Goal: Information Seeking & Learning: Find specific fact

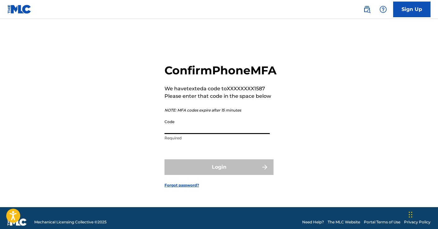
click at [233, 133] on input "Code" at bounding box center [217, 125] width 105 height 18
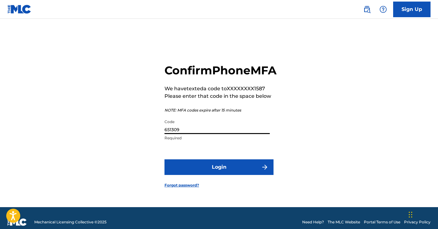
type input "651309"
click at [256, 174] on button "Login" at bounding box center [219, 167] width 109 height 16
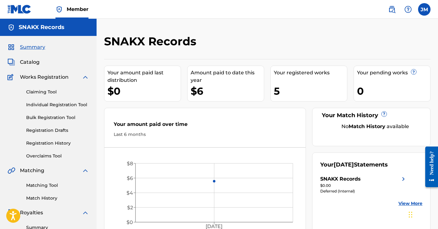
click at [224, 81] on div "Amount paid to date this year" at bounding box center [227, 76] width 73 height 15
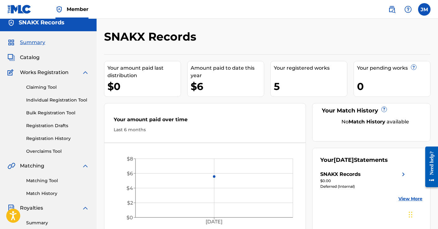
scroll to position [7, 0]
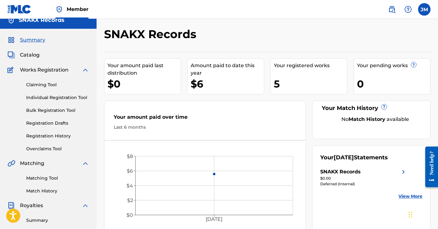
click at [201, 79] on div "$6" at bounding box center [227, 84] width 73 height 14
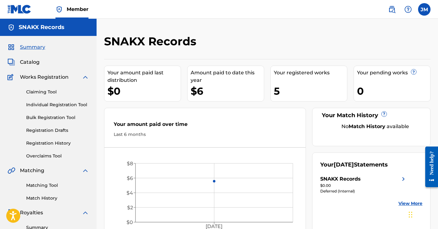
scroll to position [0, 0]
click at [279, 80] on div "Your registered works 5" at bounding box center [309, 83] width 77 height 36
click at [22, 61] on span "Catalog" at bounding box center [30, 61] width 20 height 7
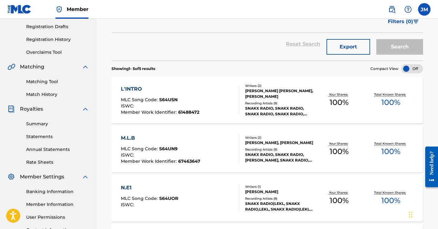
scroll to position [105, 0]
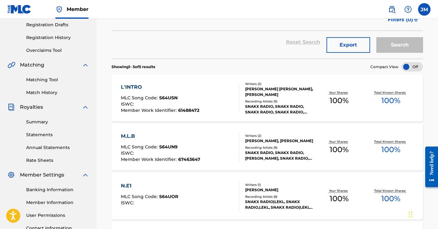
click at [44, 160] on link "Rate Sheets" at bounding box center [57, 160] width 63 height 7
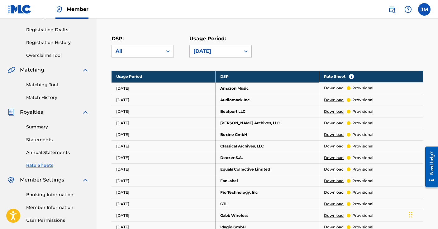
scroll to position [100, 0]
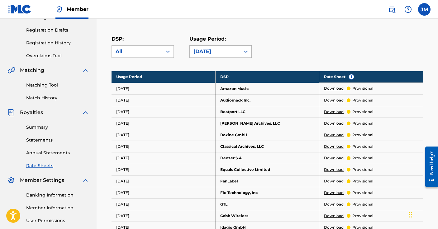
click at [228, 52] on div "[DATE]" at bounding box center [215, 51] width 43 height 7
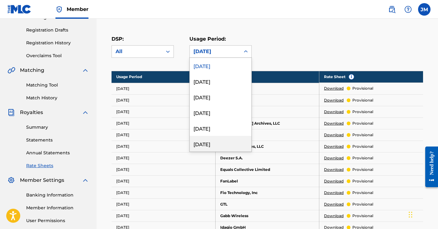
click at [231, 142] on div "[DATE]" at bounding box center [221, 144] width 62 height 16
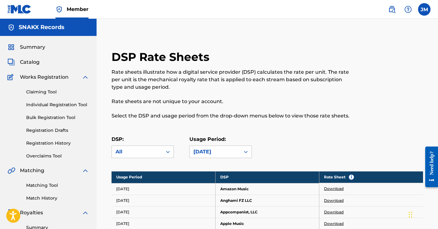
scroll to position [0, 0]
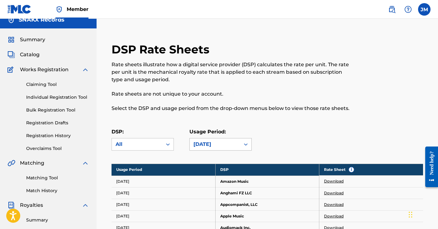
click at [240, 150] on div "[DATE]" at bounding box center [221, 144] width 62 height 12
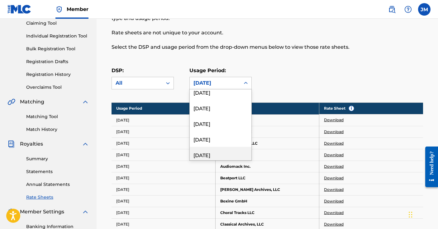
scroll to position [83, 0]
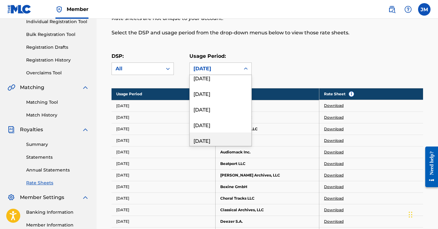
click at [228, 142] on div "[DATE]" at bounding box center [221, 140] width 62 height 16
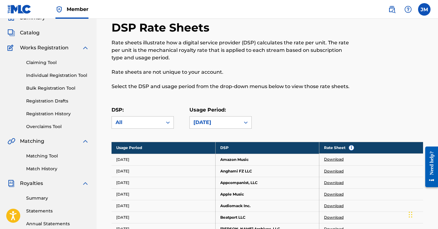
scroll to position [40, 0]
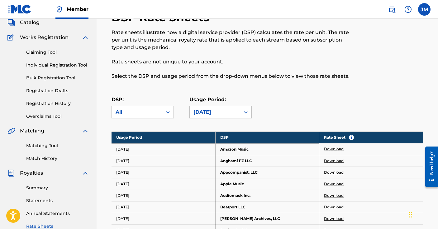
click at [32, 174] on span "Royalties" at bounding box center [31, 172] width 23 height 7
click at [37, 188] on link "Summary" at bounding box center [57, 187] width 63 height 7
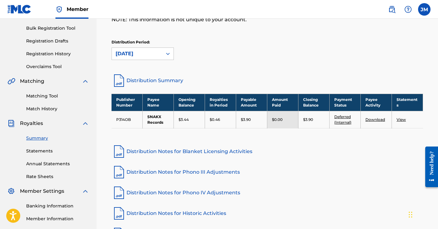
scroll to position [92, 0]
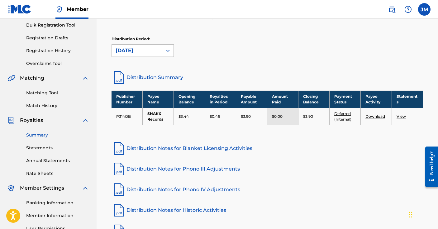
click at [339, 113] on link "Deferred (Internal)" at bounding box center [343, 116] width 17 height 10
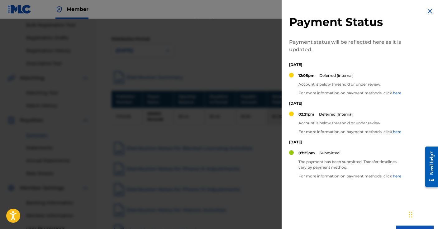
click at [265, 155] on div at bounding box center [219, 133] width 438 height 229
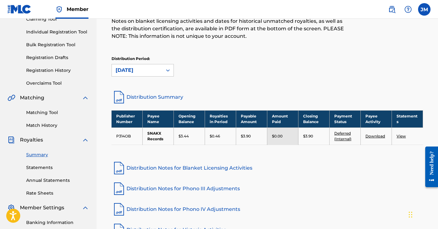
scroll to position [62, 0]
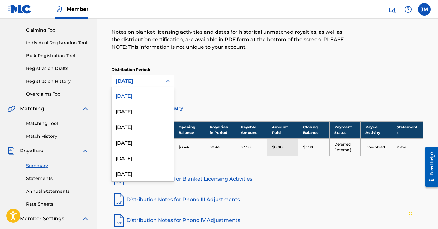
click at [166, 76] on div at bounding box center [167, 80] width 11 height 11
click at [152, 108] on div "[DATE]" at bounding box center [143, 111] width 62 height 16
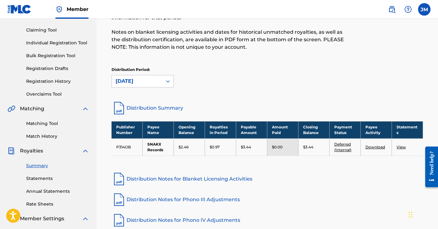
click at [164, 80] on div at bounding box center [167, 80] width 11 height 11
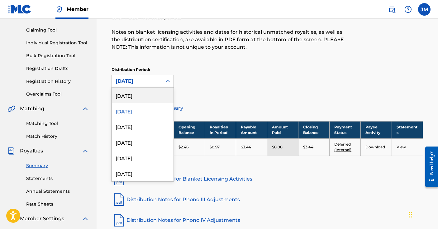
click at [153, 96] on div "[DATE]" at bounding box center [143, 95] width 62 height 16
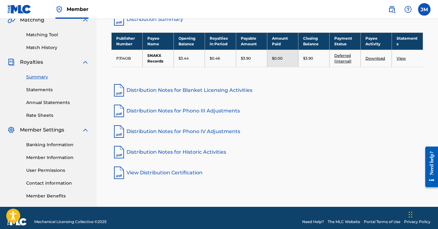
scroll to position [148, 0]
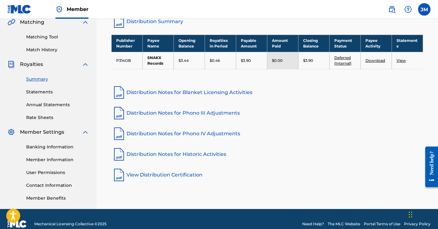
click at [41, 149] on link "Banking Information" at bounding box center [57, 146] width 63 height 7
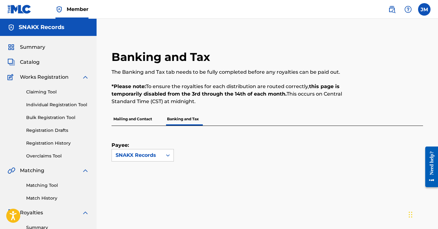
click at [35, 62] on span "Catalog" at bounding box center [30, 61] width 20 height 7
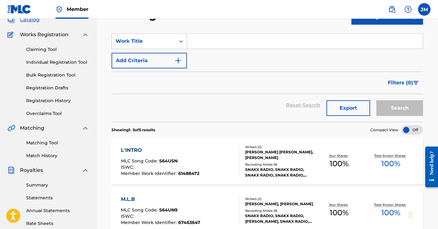
scroll to position [46, 0]
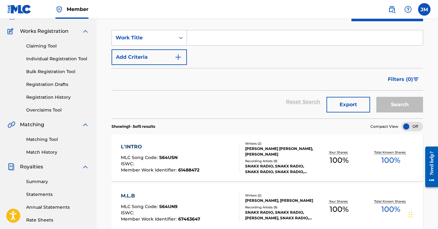
click at [160, 158] on span "S64USN" at bounding box center [168, 157] width 18 height 6
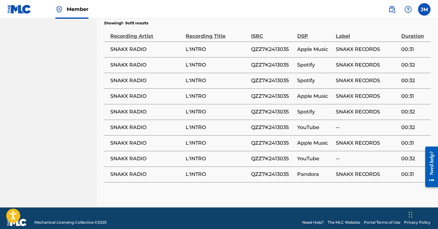
scroll to position [422, 0]
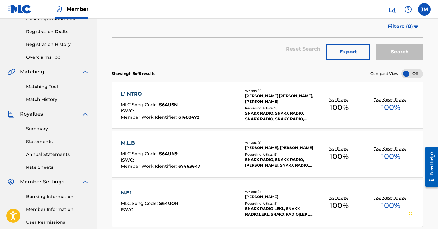
scroll to position [100, 0]
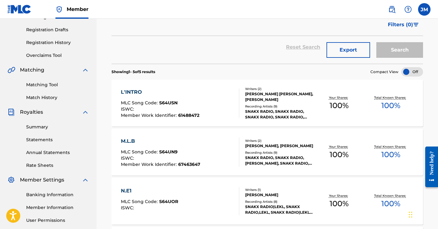
click at [132, 142] on div "M.L.B" at bounding box center [160, 140] width 79 height 7
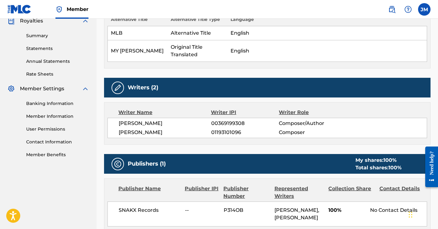
scroll to position [176, 0]
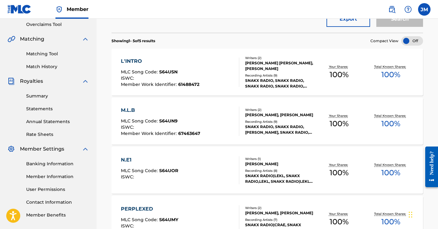
scroll to position [145, 0]
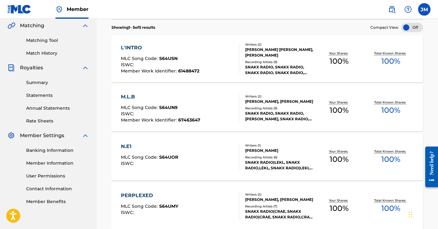
click at [128, 144] on div "N.E1" at bounding box center [149, 145] width 57 height 7
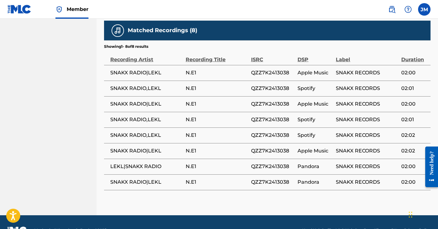
scroll to position [425, 0]
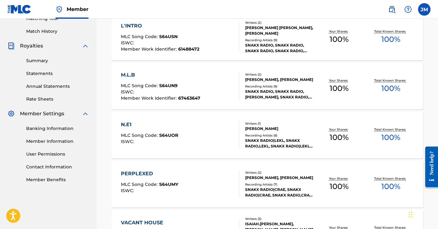
scroll to position [169, 0]
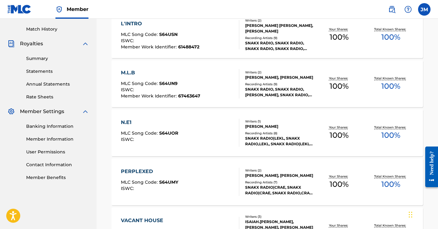
click at [135, 169] on div "PERPLEXED" at bounding box center [149, 170] width 57 height 7
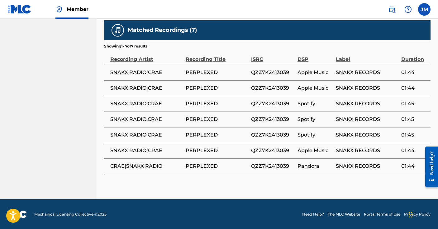
scroll to position [356, 0]
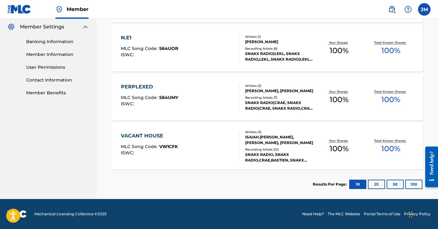
scroll to position [252, 0]
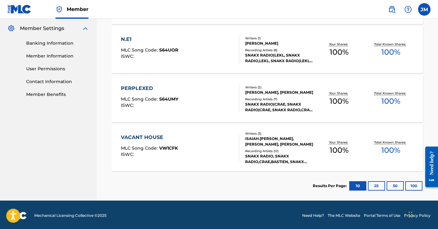
click at [143, 139] on div "VACANT HOUSE" at bounding box center [149, 136] width 57 height 7
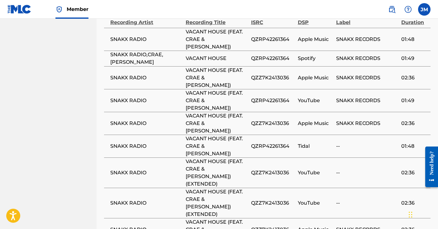
scroll to position [402, 0]
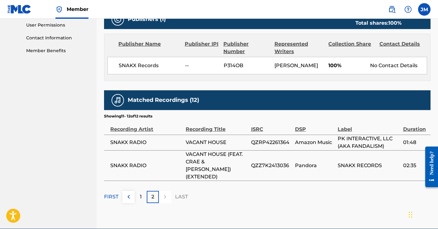
scroll to position [296, 0]
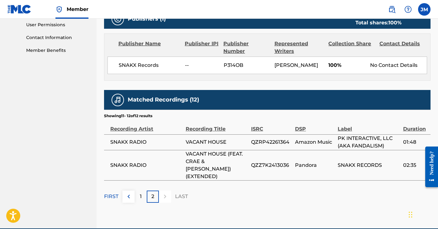
click at [138, 190] on div "1" at bounding box center [141, 196] width 12 height 12
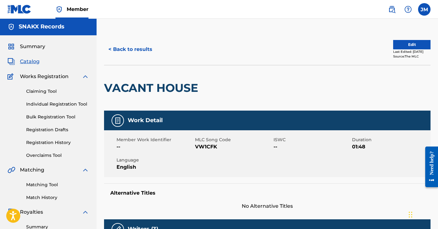
scroll to position [1, 0]
click at [134, 52] on button "< Back to results" at bounding box center [130, 49] width 53 height 16
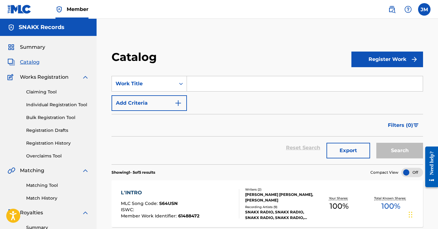
click at [386, 66] on button "Register Work" at bounding box center [388, 59] width 72 height 16
click at [381, 77] on link "Individual" at bounding box center [388, 79] width 72 height 15
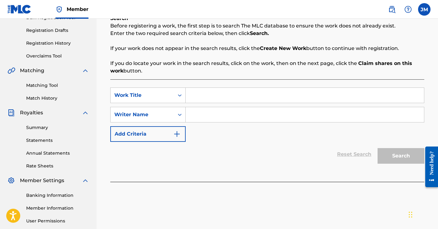
scroll to position [106, 0]
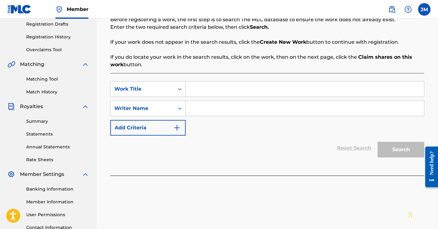
click at [255, 88] on input "Search Form" at bounding box center [305, 88] width 238 height 15
type input "BLOCK"
click at [236, 111] on input "Search Form" at bounding box center [305, 108] width 238 height 15
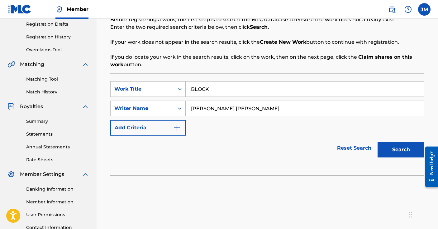
type input "[PERSON_NAME] [PERSON_NAME]"
click at [417, 154] on button "Search" at bounding box center [401, 150] width 47 height 16
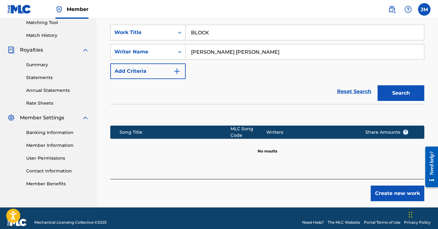
scroll to position [167, 0]
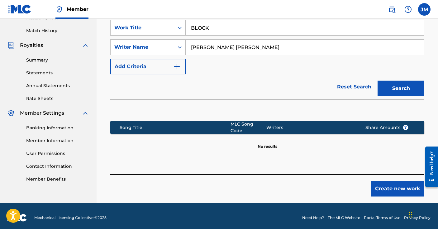
click at [377, 181] on button "Create new work" at bounding box center [398, 189] width 54 height 16
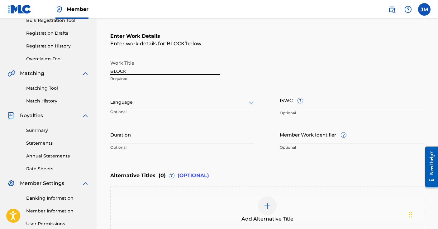
scroll to position [101, 0]
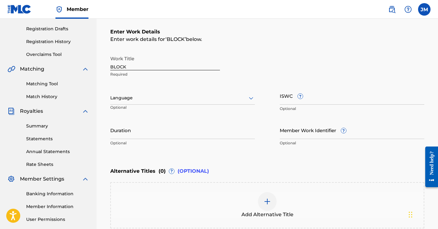
click at [287, 98] on input "ISWC ?" at bounding box center [352, 96] width 145 height 18
click at [246, 95] on div at bounding box center [182, 98] width 145 height 8
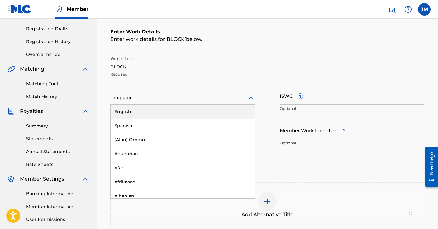
click at [231, 111] on div "English" at bounding box center [183, 111] width 144 height 14
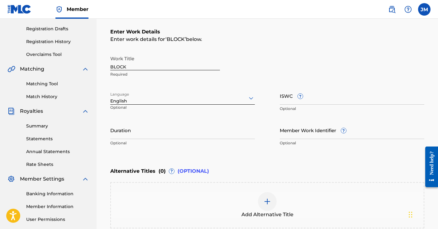
click at [217, 134] on input "Duration" at bounding box center [182, 130] width 145 height 18
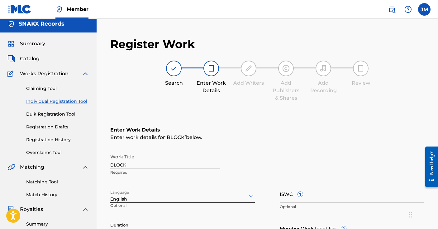
scroll to position [7, 0]
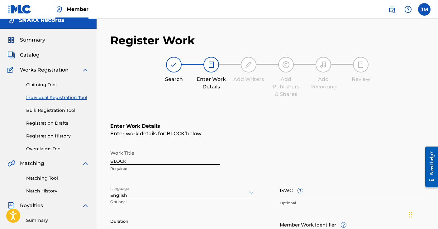
click at [47, 176] on link "Matching Tool" at bounding box center [57, 178] width 63 height 7
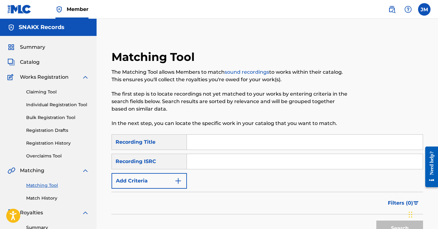
click at [36, 46] on span "Summary" at bounding box center [32, 46] width 25 height 7
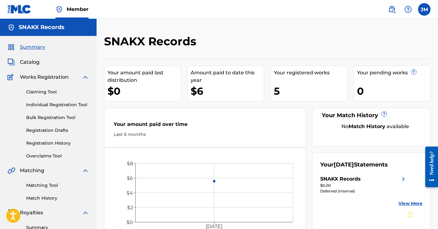
click at [222, 72] on div "Amount paid to date this year" at bounding box center [227, 76] width 73 height 15
click at [199, 92] on div "$6" at bounding box center [227, 91] width 73 height 14
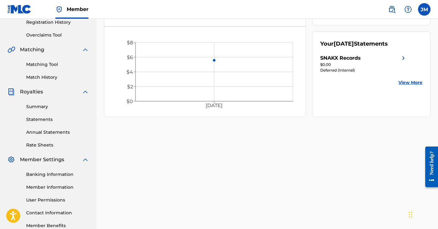
scroll to position [124, 0]
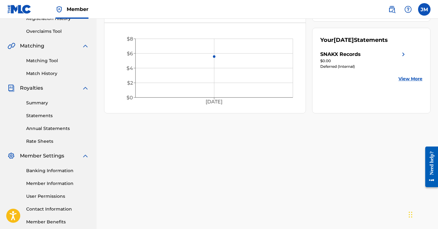
click at [404, 57] on img at bounding box center [403, 54] width 7 height 7
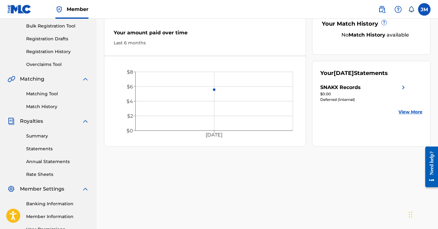
scroll to position [92, 0]
click at [33, 146] on link "Statements" at bounding box center [57, 148] width 63 height 7
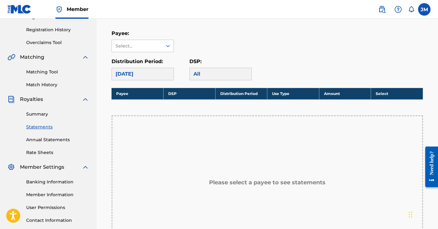
scroll to position [107, 0]
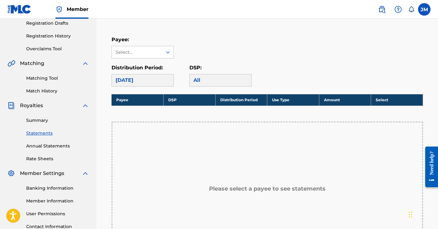
click at [165, 151] on div "Please select a payee to see statements" at bounding box center [268, 188] width 312 height 135
click at [239, 187] on h5 "Please select a payee to see statements" at bounding box center [267, 188] width 117 height 7
click at [162, 49] on div "Select..." at bounding box center [137, 52] width 51 height 12
click at [156, 64] on div "SNAKX Records" at bounding box center [143, 66] width 62 height 16
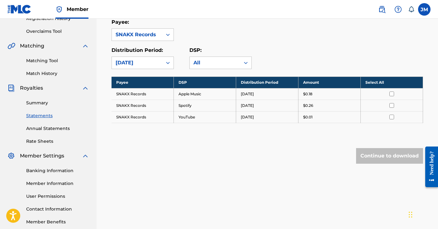
scroll to position [123, 0]
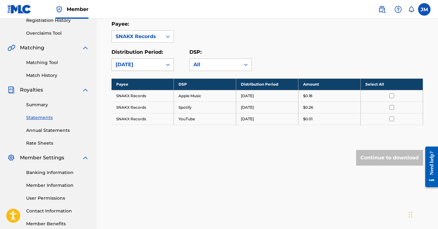
click at [161, 65] on div "[DATE]" at bounding box center [137, 65] width 51 height 12
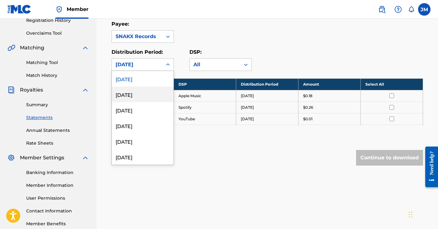
click at [146, 90] on div "[DATE]" at bounding box center [143, 94] width 62 height 16
click at [161, 64] on div "[DATE]" at bounding box center [137, 65] width 51 height 12
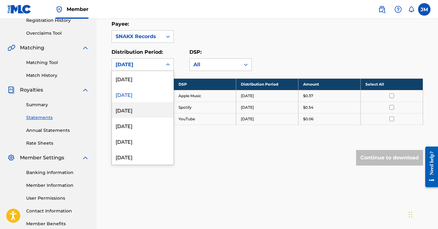
click at [140, 112] on div "[DATE]" at bounding box center [143, 110] width 62 height 16
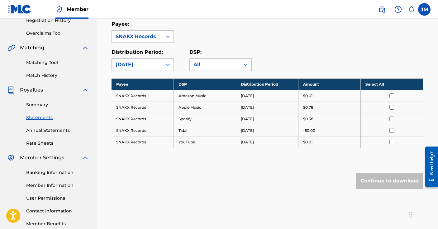
click at [161, 67] on div "[DATE]" at bounding box center [137, 65] width 51 height 12
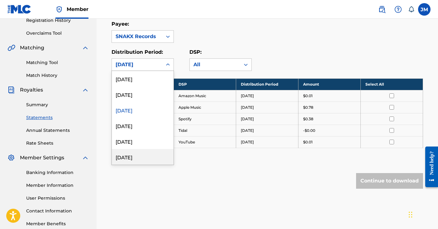
click at [140, 151] on div "[DATE]" at bounding box center [143, 157] width 62 height 16
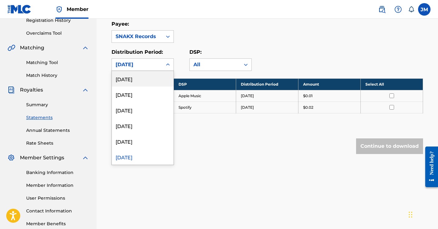
click at [158, 69] on div "[DATE]" at bounding box center [137, 65] width 51 height 12
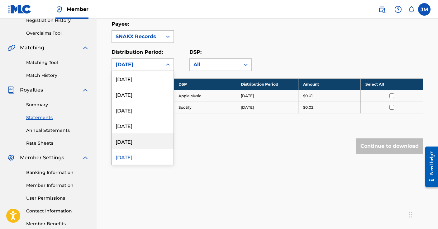
click at [143, 146] on div "[DATE]" at bounding box center [143, 141] width 62 height 16
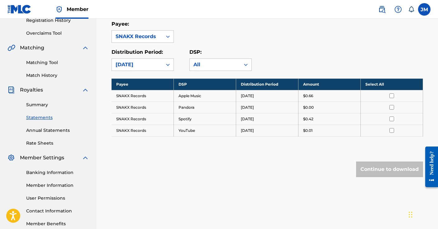
click at [159, 64] on div "[DATE]" at bounding box center [137, 65] width 51 height 12
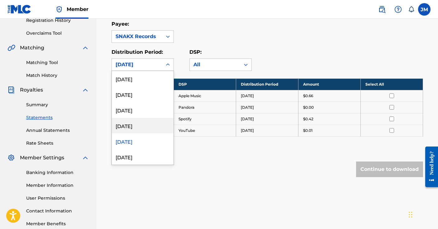
click at [136, 124] on div "[DATE]" at bounding box center [143, 126] width 62 height 16
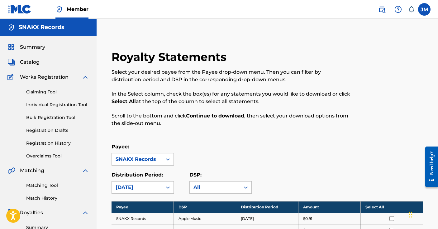
scroll to position [0, 0]
click at [37, 48] on span "Summary" at bounding box center [32, 46] width 25 height 7
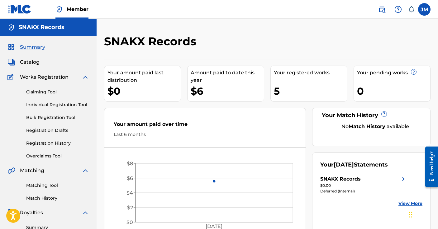
click at [36, 51] on span "Summary" at bounding box center [32, 46] width 25 height 7
click at [74, 5] on link "Member" at bounding box center [71, 9] width 33 height 18
click at [381, 8] on img at bounding box center [381, 9] width 7 height 7
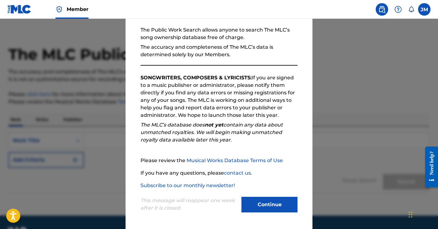
scroll to position [57, 0]
click at [271, 207] on button "Continue" at bounding box center [270, 204] width 56 height 16
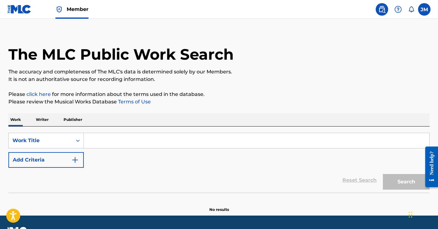
click at [49, 120] on p "Writer" at bounding box center [42, 119] width 17 height 13
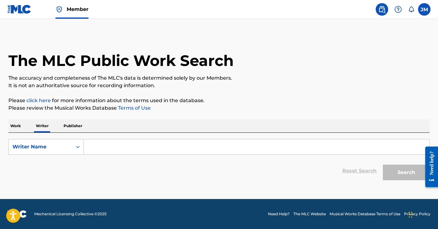
click at [118, 138] on div "SearchWithCriteria124e074e-e5cd-4998-93f8-e34e2ab7931f Writer Name Reset Search…" at bounding box center [218, 157] width 421 height 51
click at [118, 142] on input "Search Form" at bounding box center [257, 146] width 346 height 15
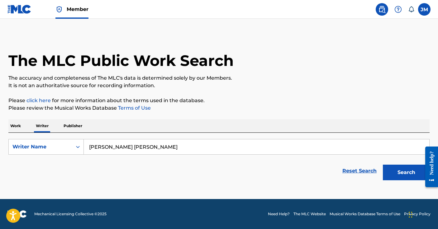
click at [419, 171] on button "Search" at bounding box center [406, 172] width 47 height 16
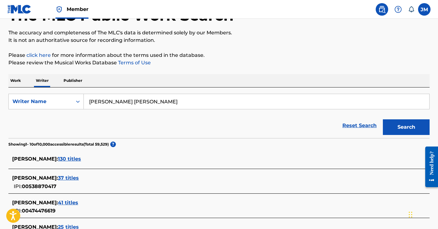
scroll to position [45, 0]
click at [135, 102] on input "solomon michael walker" at bounding box center [257, 101] width 346 height 15
click at [133, 102] on input "solomon michael walker" at bounding box center [257, 101] width 346 height 15
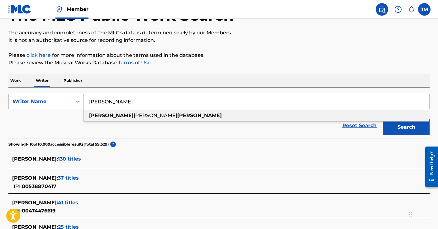
type input "solomon walker"
drag, startPoint x: 137, startPoint y: 103, endPoint x: 407, endPoint y: 130, distance: 271.6
click at [407, 129] on button "Search" at bounding box center [406, 127] width 47 height 16
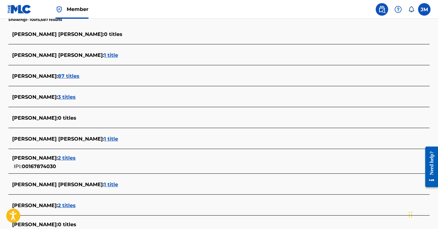
scroll to position [170, 0]
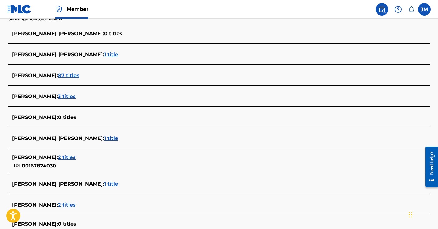
click at [104, 56] on span "1 title" at bounding box center [111, 54] width 14 height 6
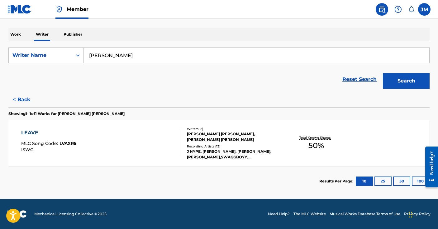
scroll to position [91, 0]
click at [25, 36] on div "Work Writer Publisher" at bounding box center [218, 34] width 421 height 13
click at [19, 35] on p "Work" at bounding box center [15, 34] width 14 height 13
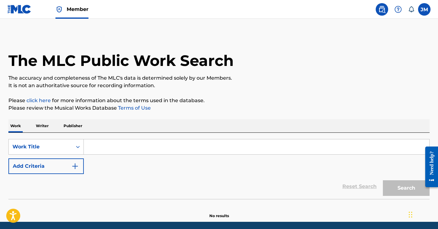
click at [44, 118] on div "The MLC Public Work Search The accuracy and completeness of The MLC's data is d…" at bounding box center [219, 126] width 436 height 184
click at [44, 121] on p "Writer" at bounding box center [42, 125] width 17 height 13
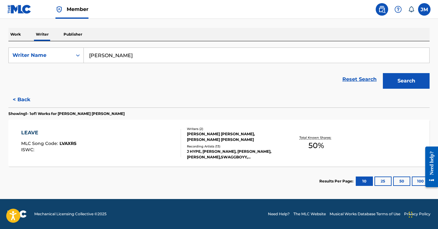
scroll to position [91, 0]
click at [30, 104] on button "< Back" at bounding box center [26, 100] width 37 height 16
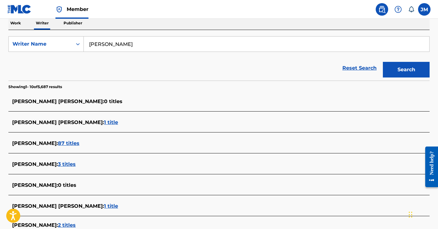
scroll to position [95, 0]
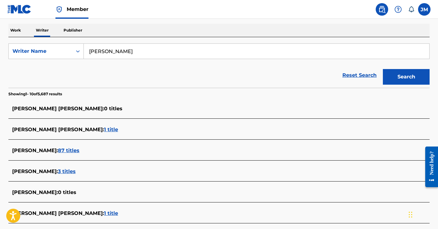
click at [133, 51] on input "solomon walker" at bounding box center [257, 51] width 346 height 15
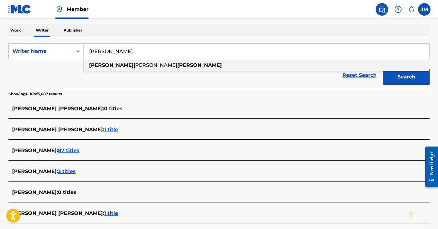
click at [133, 51] on input "solomon walker" at bounding box center [257, 51] width 346 height 15
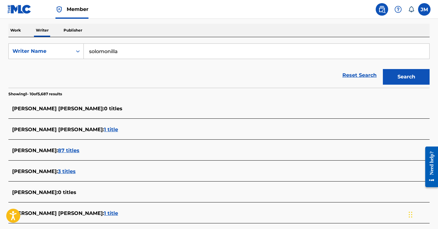
type input "solomonilla"
click at [407, 77] on button "Search" at bounding box center [406, 77] width 47 height 16
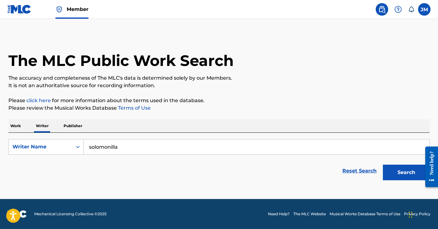
scroll to position [0, 0]
click at [15, 124] on p "Work" at bounding box center [15, 125] width 14 height 13
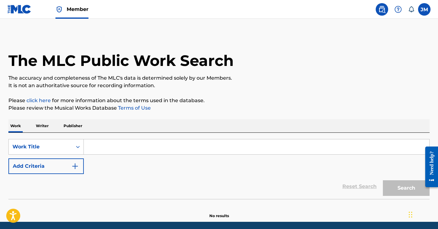
click at [245, 156] on div "SearchWithCriteria654bcf88-1705-44d2-a698-8e86e54a5645 Work Title Add Criteria" at bounding box center [218, 156] width 421 height 35
click at [237, 148] on input "Search Form" at bounding box center [257, 146] width 346 height 15
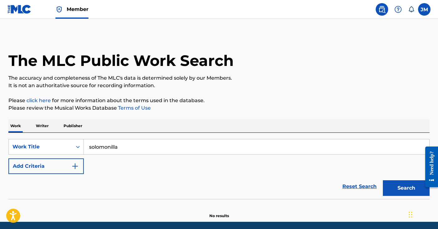
type input "solomonilla"
click at [407, 188] on button "Search" at bounding box center [406, 188] width 47 height 16
click at [79, 128] on p "Publisher" at bounding box center [73, 125] width 22 height 13
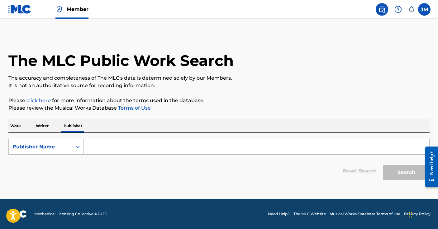
click at [47, 127] on p "Writer" at bounding box center [42, 125] width 17 height 13
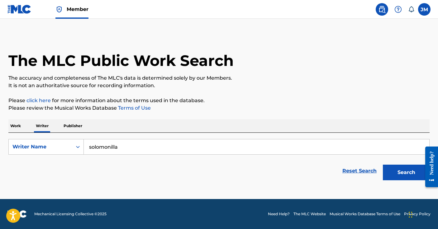
click at [159, 148] on input "solomonilla" at bounding box center [257, 146] width 346 height 15
click at [136, 147] on input "solomon michael walker" at bounding box center [257, 146] width 346 height 15
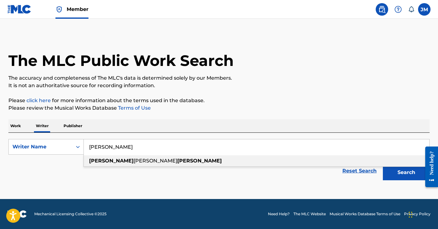
type input "Solomon walker"
click at [393, 177] on button "Search" at bounding box center [406, 172] width 47 height 16
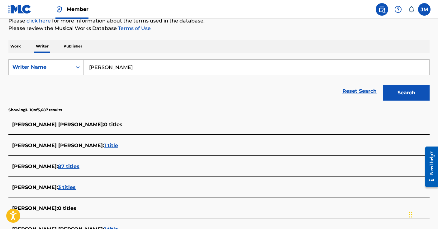
scroll to position [80, 0]
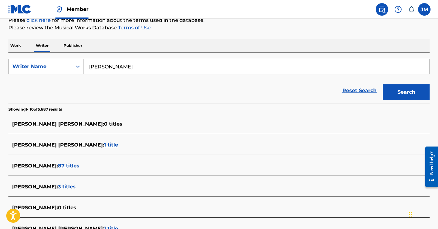
click at [58, 166] on span "87 titles" at bounding box center [69, 165] width 22 height 6
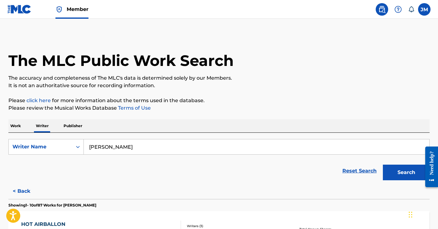
scroll to position [0, 0]
click at [22, 187] on button "< Back" at bounding box center [26, 191] width 37 height 16
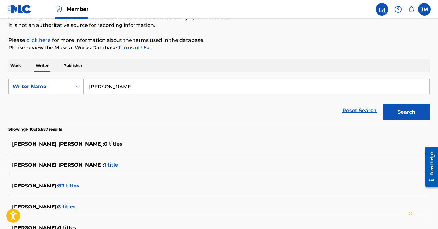
scroll to position [75, 0]
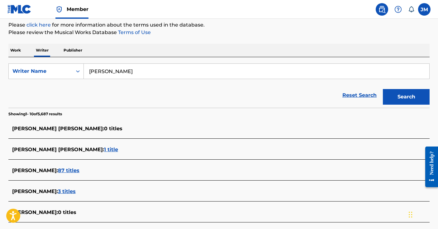
click at [104, 149] on span "1 title" at bounding box center [111, 149] width 14 height 6
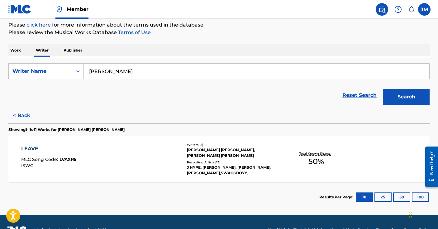
click at [29, 147] on div "LEAVE" at bounding box center [48, 148] width 55 height 7
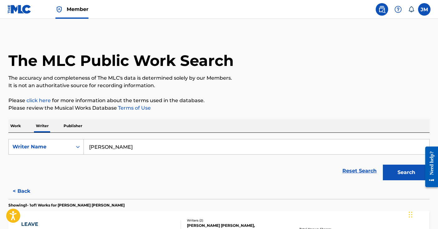
click at [19, 121] on p "Work" at bounding box center [15, 125] width 14 height 13
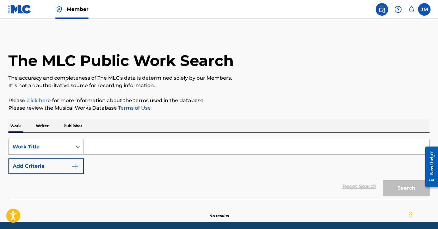
click at [385, 10] on img at bounding box center [381, 9] width 7 height 7
